Goal: Check status: Check status

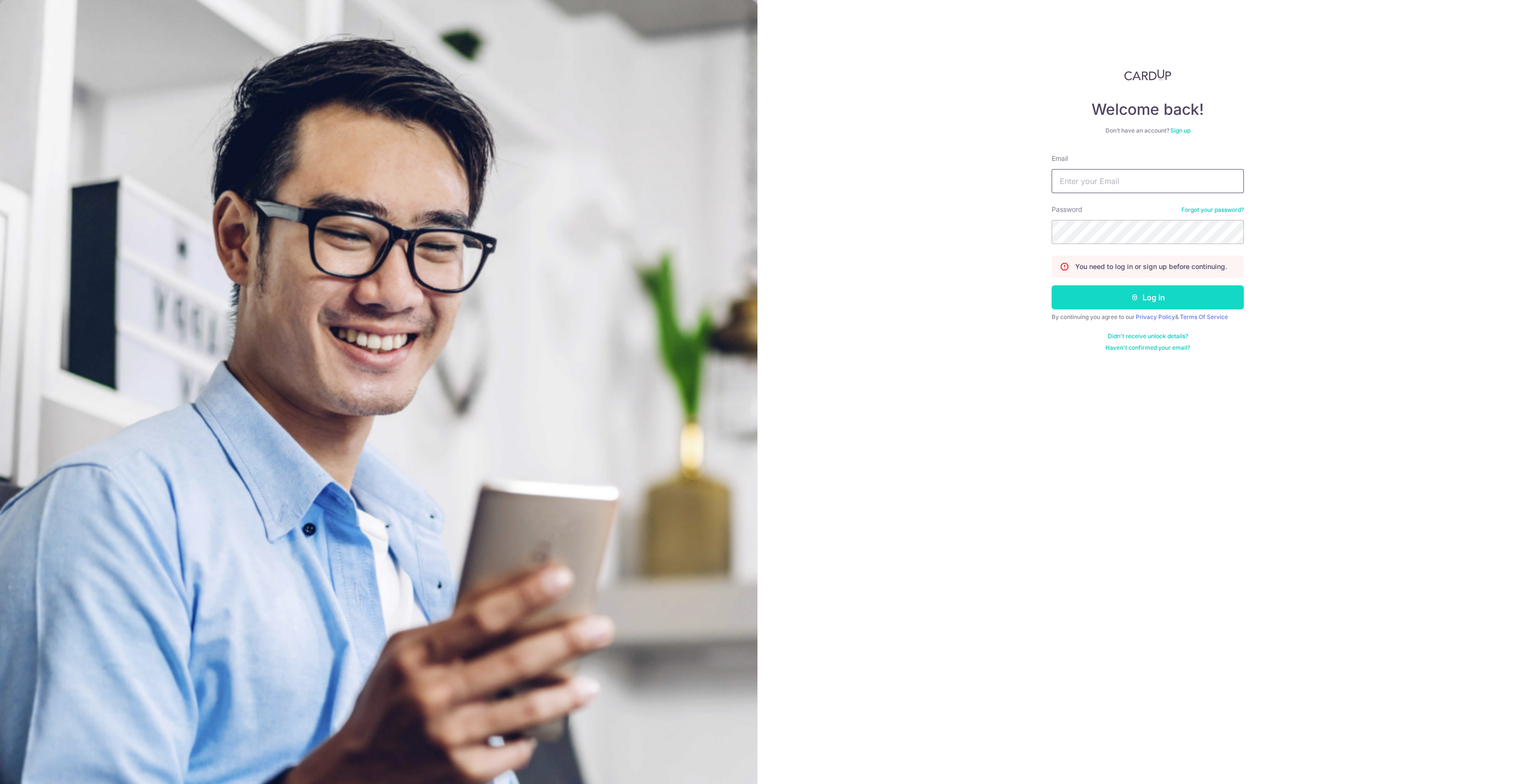
type input "[EMAIL_ADDRESS][DOMAIN_NAME]"
click at [1173, 303] on button "Log in" at bounding box center [1147, 297] width 192 height 24
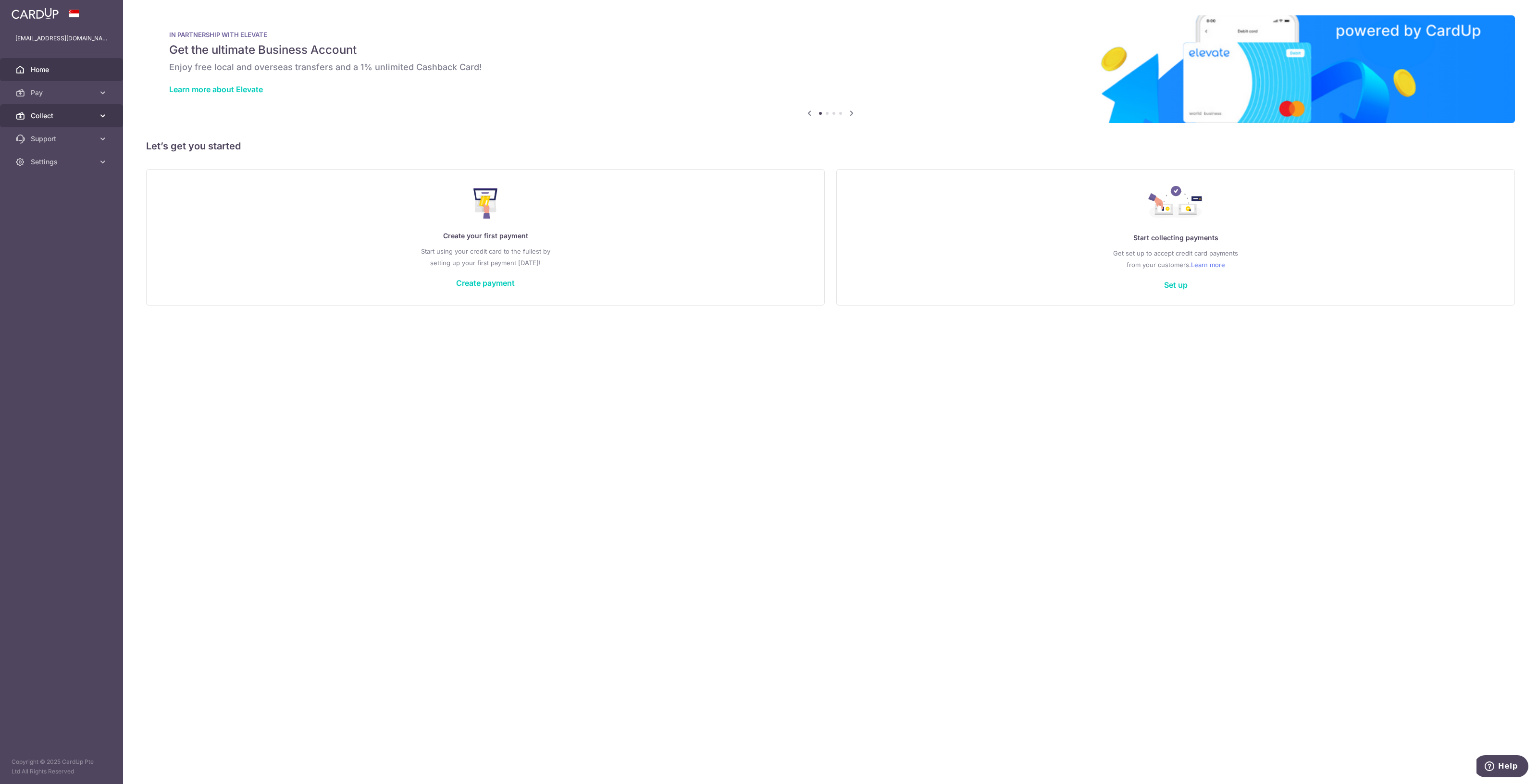
drag, startPoint x: 29, startPoint y: 118, endPoint x: 33, endPoint y: 126, distance: 8.9
click at [29, 118] on link "Collect" at bounding box center [61, 116] width 123 height 23
click at [37, 136] on span "Dashboard" at bounding box center [62, 138] width 63 height 10
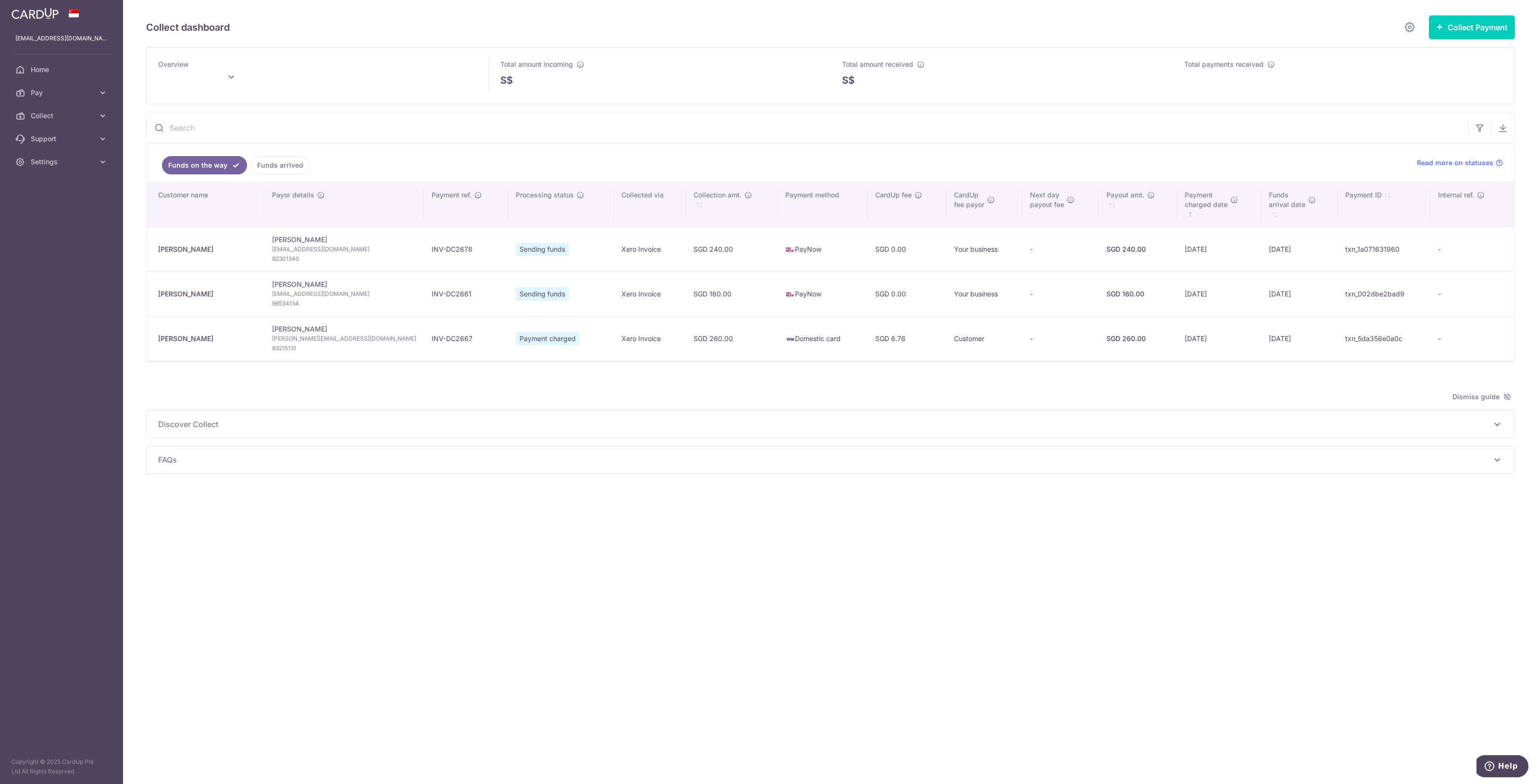
click at [427, 247] on td "INV-DC2678" at bounding box center [465, 248] width 84 height 44
copy td "DC2678"
type input "August 2025"
click at [427, 294] on td "INV-DC2661" at bounding box center [465, 293] width 84 height 44
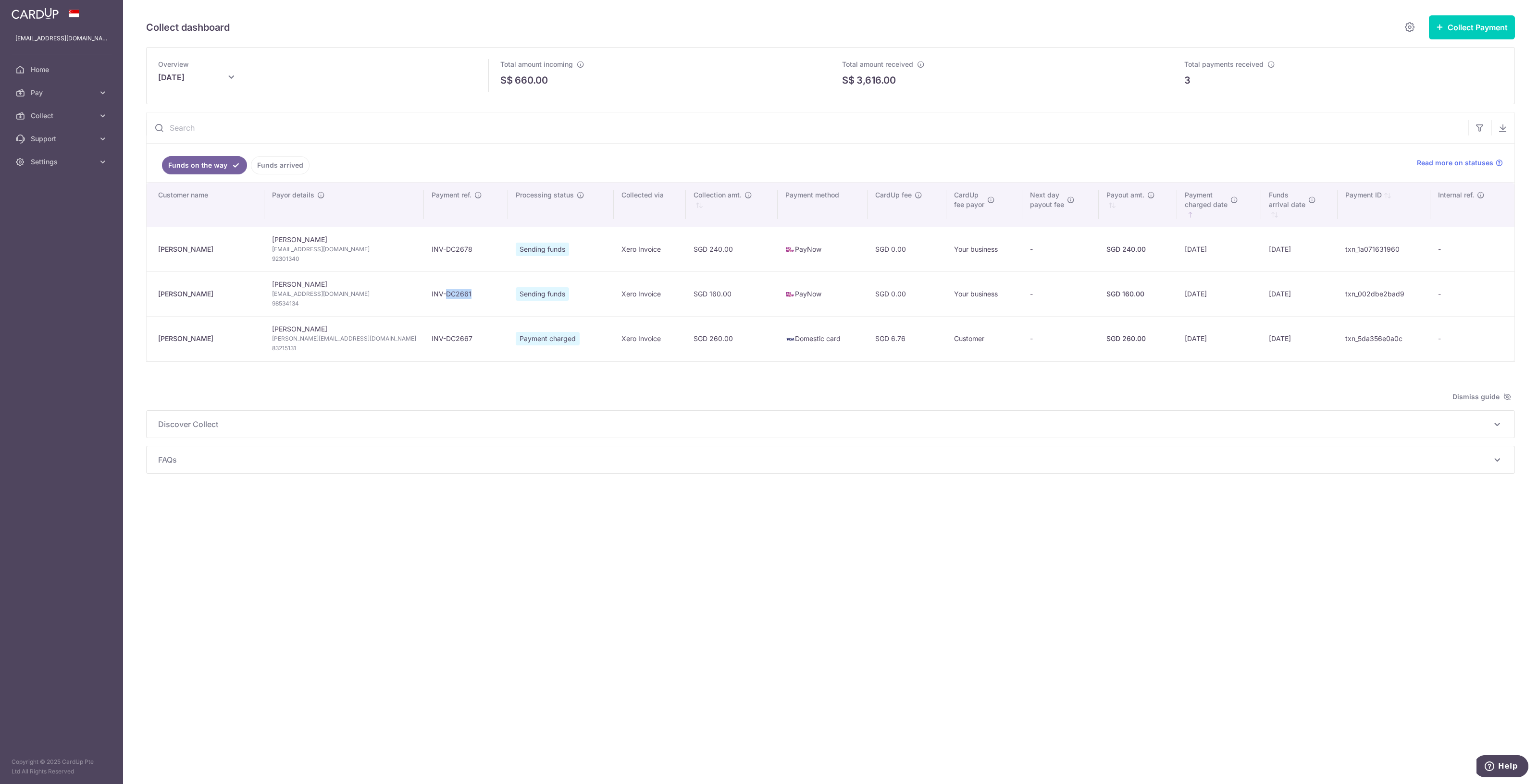
click at [427, 294] on td "INV-DC2661" at bounding box center [465, 293] width 84 height 44
copy td "DC2661"
drag, startPoint x: 312, startPoint y: 286, endPoint x: 273, endPoint y: 286, distance: 39.0
click at [273, 286] on td "Jun Xian Junxian320@gmail.com 98534134" at bounding box center [343, 293] width 160 height 44
copy td "[PERSON_NAME]"
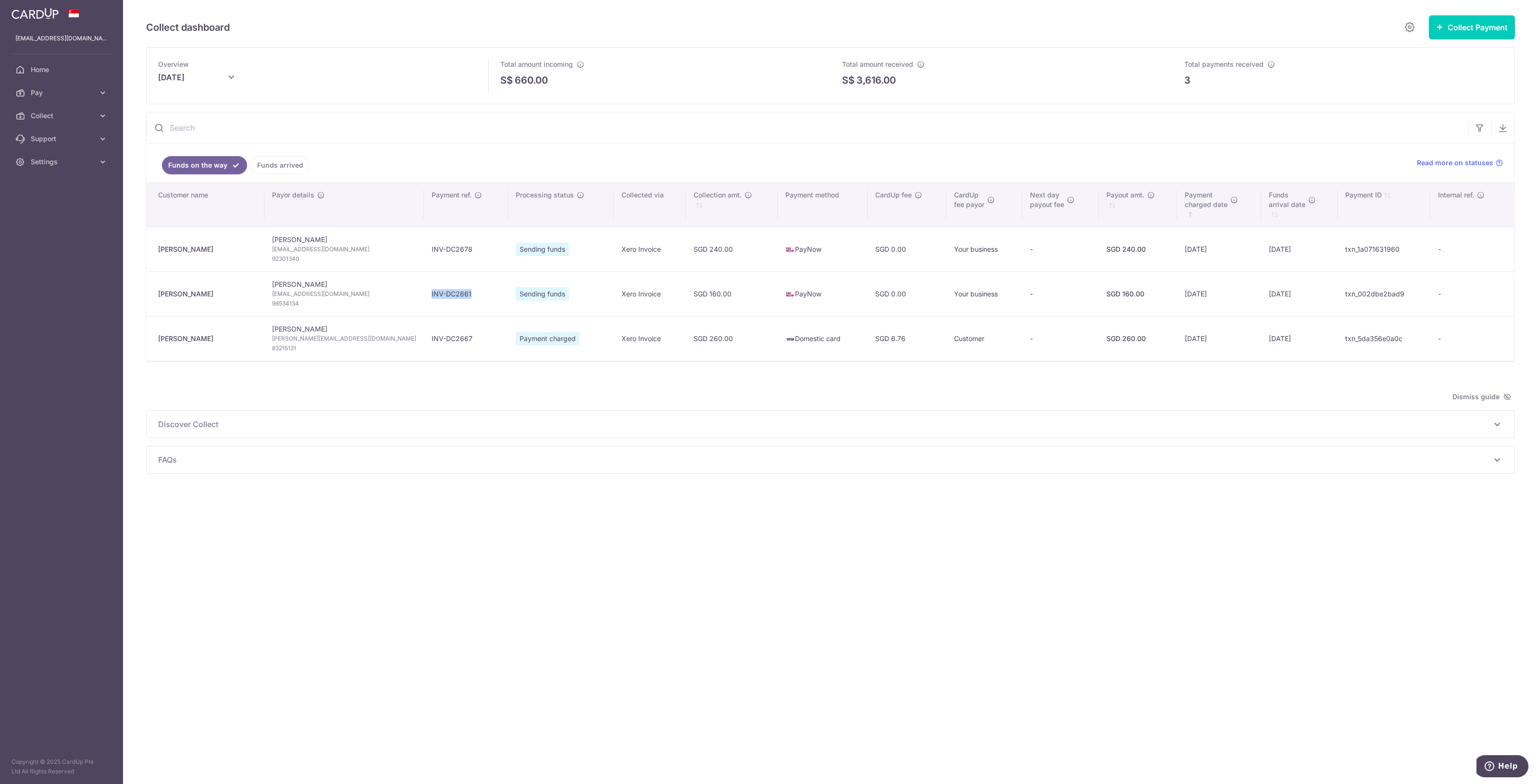
copy td "INV-DC2661"
drag, startPoint x: 445, startPoint y: 299, endPoint x: 395, endPoint y: 301, distance: 50.0
click at [424, 301] on td "INV-DC2661" at bounding box center [465, 293] width 84 height 44
drag, startPoint x: 437, startPoint y: 341, endPoint x: 398, endPoint y: 339, distance: 39.1
click at [424, 339] on td "INV-DC2667" at bounding box center [465, 338] width 84 height 44
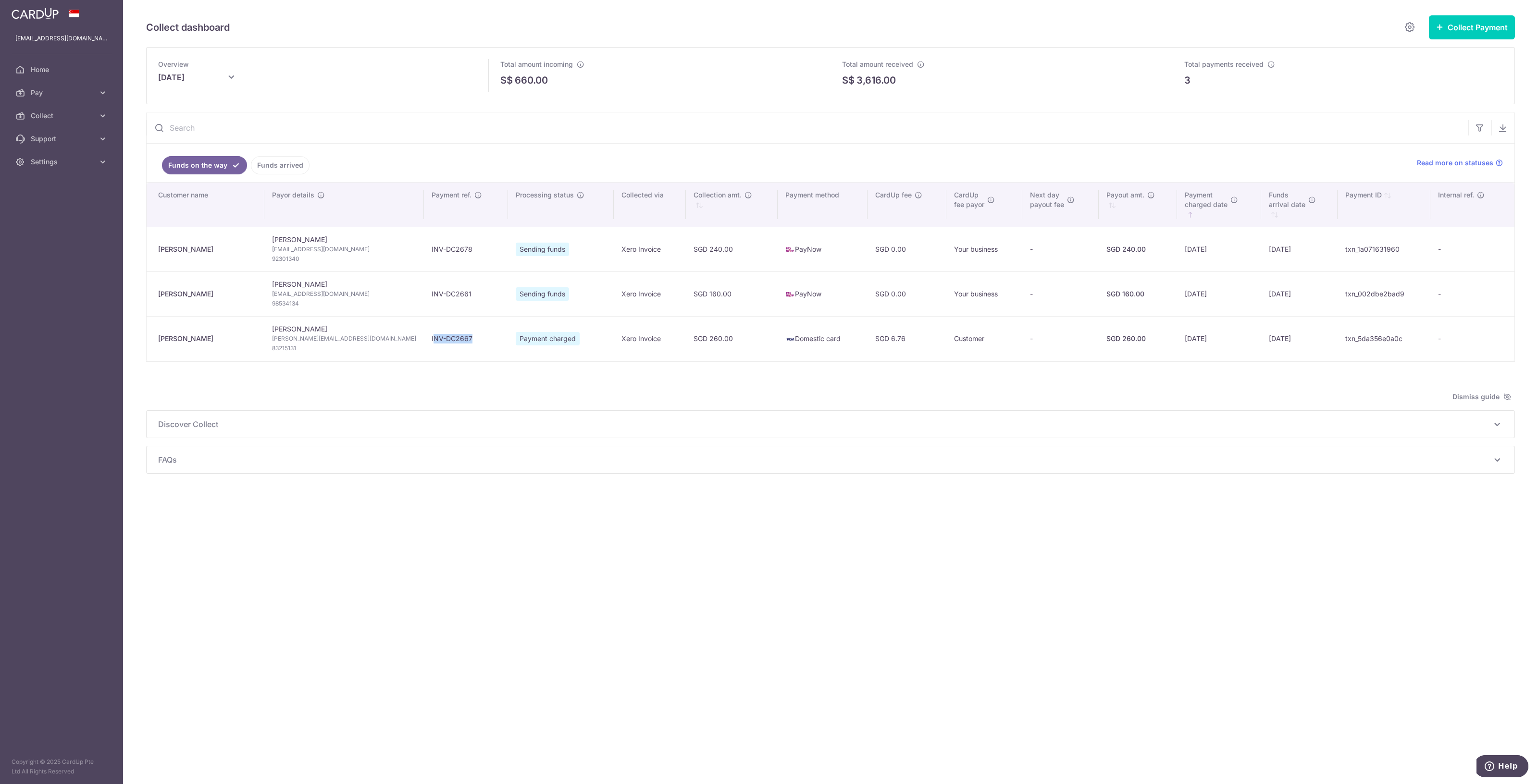
click at [435, 339] on td "INV-DC2667" at bounding box center [465, 338] width 84 height 44
click at [436, 338] on td "INV-DC2667" at bounding box center [465, 338] width 84 height 44
drag, startPoint x: 437, startPoint y: 338, endPoint x: 1011, endPoint y: 337, distance: 574.0
click at [424, 338] on td "INV-DC2667" at bounding box center [465, 338] width 84 height 44
copy td "INV-DC2667"
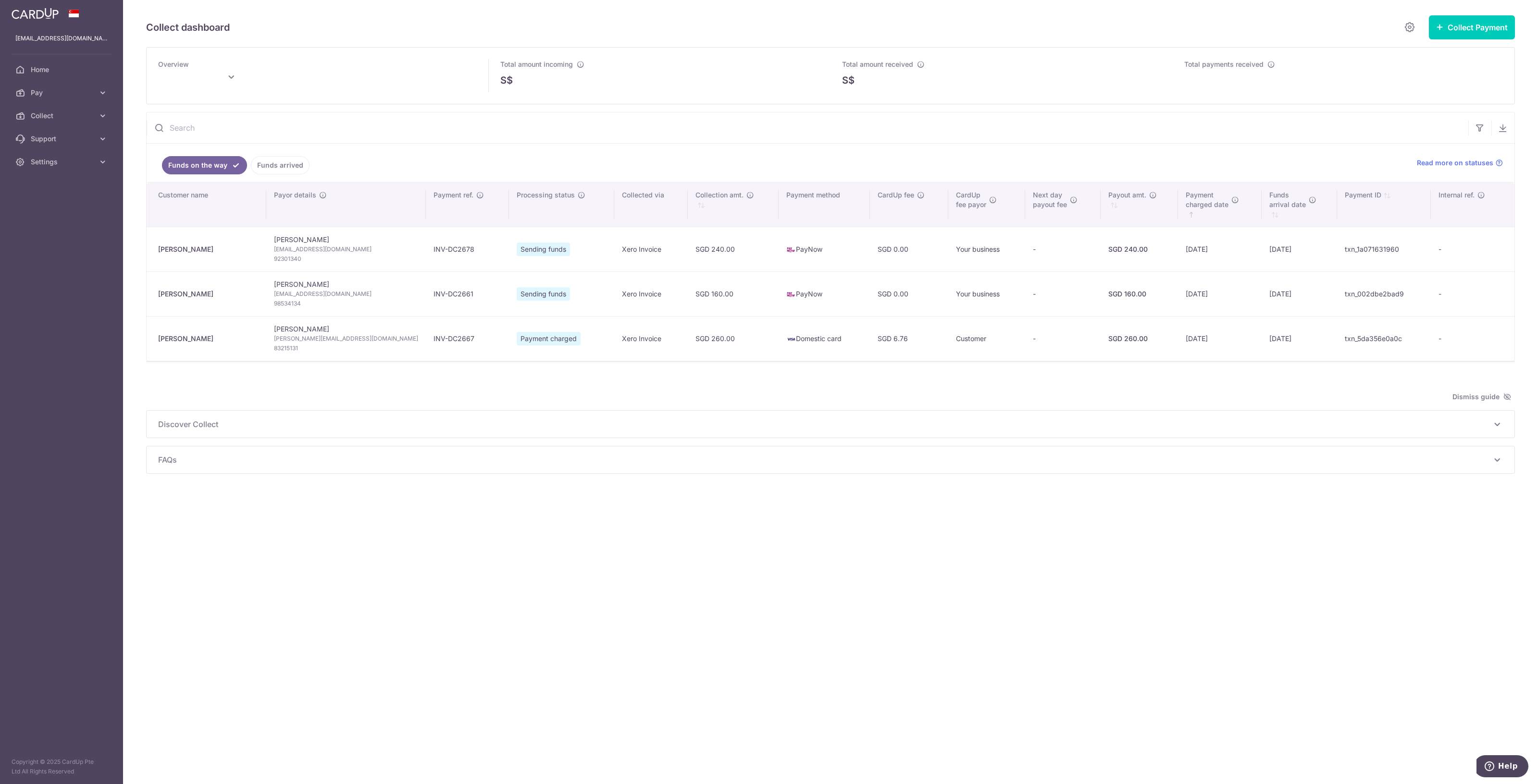
click at [1023, 381] on div "Overview Total amount incoming S$ Total amount received S$ Total payments recei…" at bounding box center [830, 260] width 1368 height 426
